Goal: Information Seeking & Learning: Find specific fact

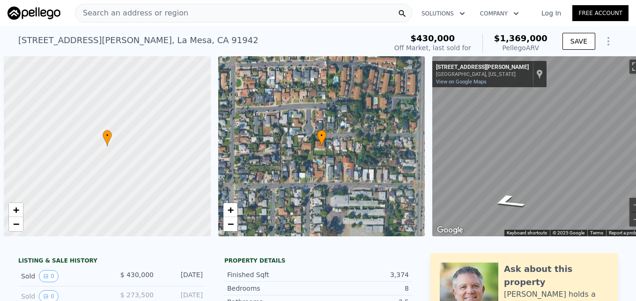
scroll to position [0, 18]
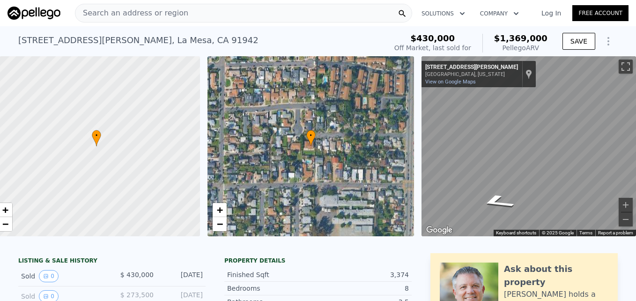
click at [111, 15] on span "Search an address or region" at bounding box center [131, 12] width 113 height 11
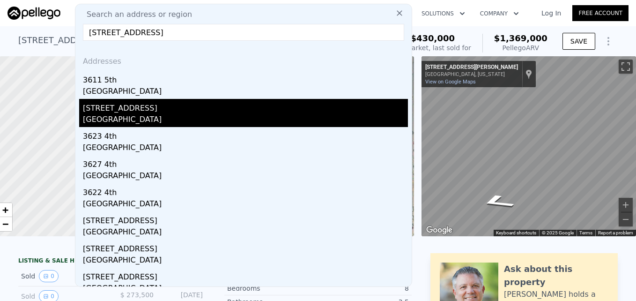
type input "[STREET_ADDRESS]"
click at [148, 110] on div "[STREET_ADDRESS]" at bounding box center [245, 106] width 325 height 15
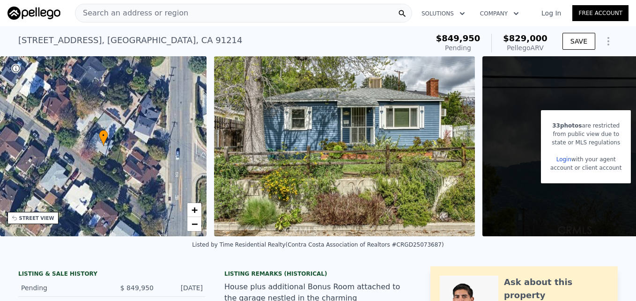
click at [124, 14] on span "Search an address or region" at bounding box center [131, 12] width 113 height 11
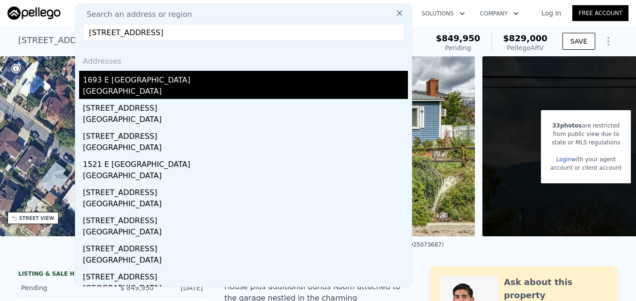
type input "[STREET_ADDRESS]"
click at [173, 83] on div "1693 E [GEOGRAPHIC_DATA]" at bounding box center [245, 78] width 325 height 15
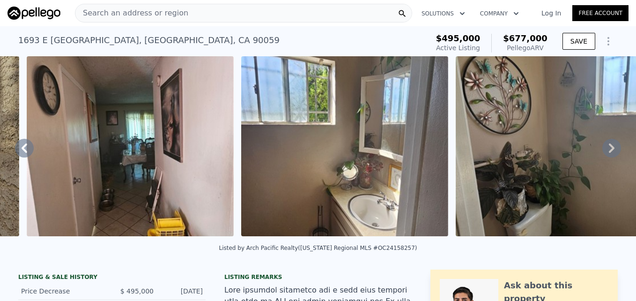
scroll to position [0, 8629]
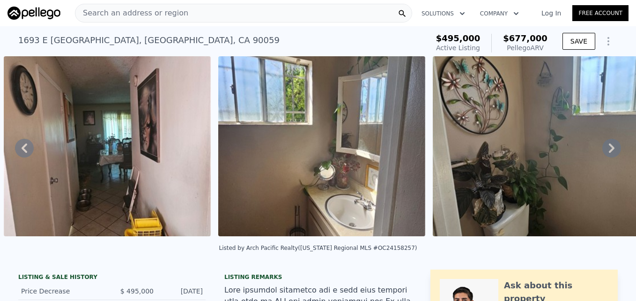
drag, startPoint x: 96, startPoint y: 5, endPoint x: 426, endPoint y: 26, distance: 330.3
click at [426, 26] on nav "Search an address or region Solutions Company Open main menu Log In Free Account" at bounding box center [318, 13] width 636 height 26
